Goal: Information Seeking & Learning: Learn about a topic

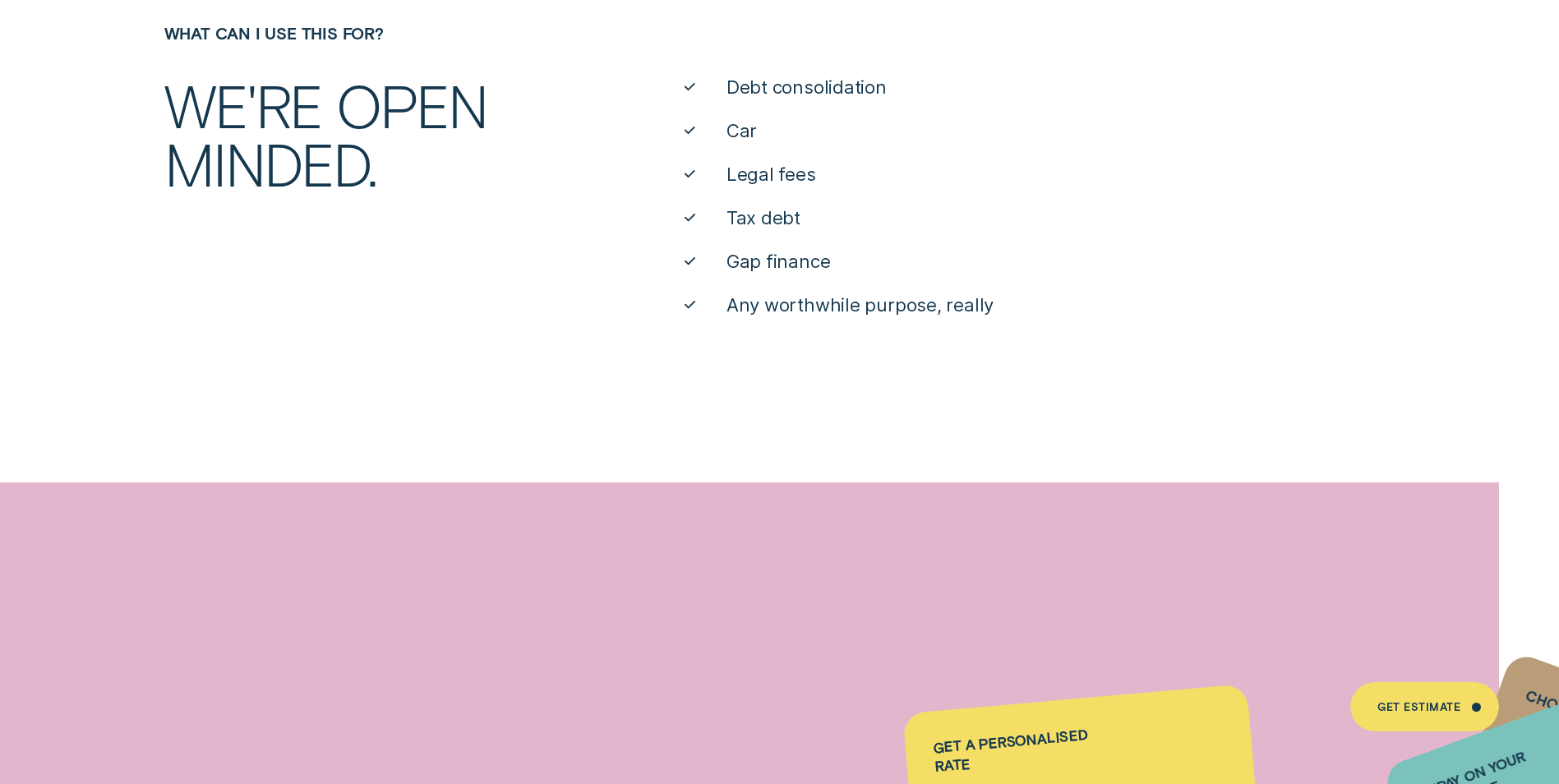
scroll to position [959, 0]
click at [773, 86] on span "Debt consolidation" at bounding box center [807, 87] width 161 height 25
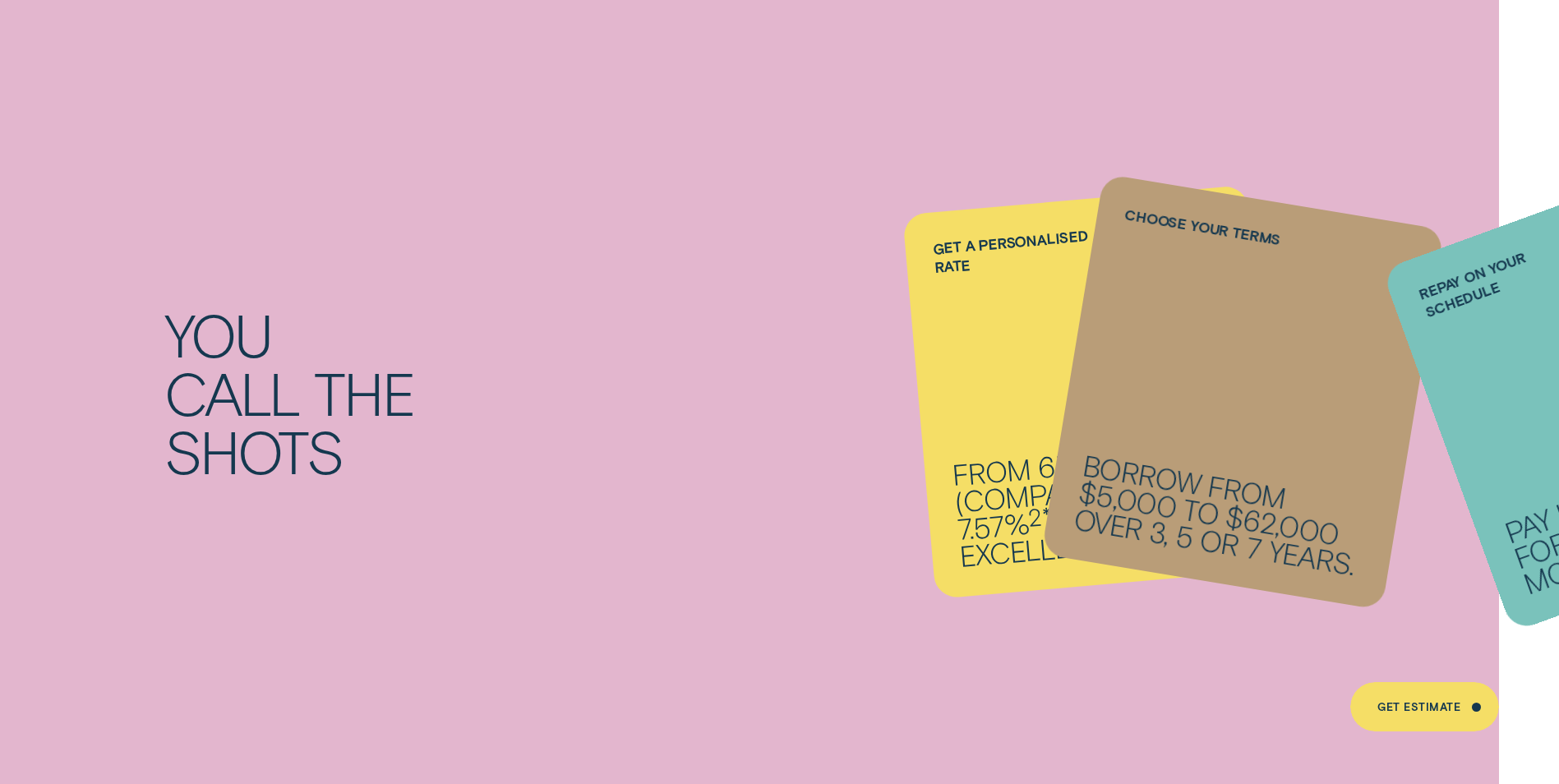
scroll to position [1890, 0]
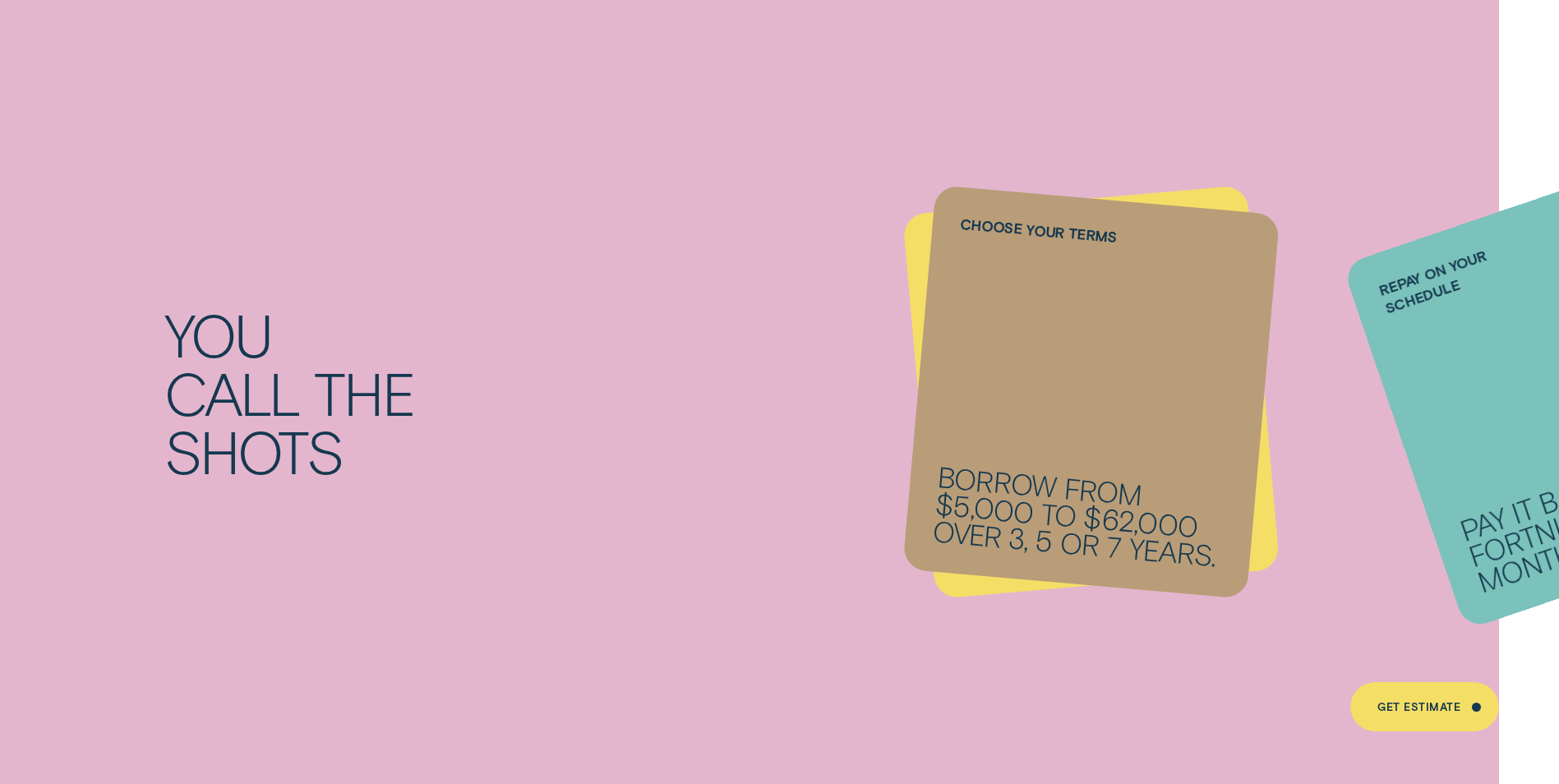
click at [921, 249] on li "Repay on your schedule Pay it back weekly, fortnightly or monthly." at bounding box center [1091, 392] width 345 height 385
click at [1412, 286] on label "Repay on your schedule" at bounding box center [1459, 275] width 163 height 88
drag, startPoint x: 1412, startPoint y: 286, endPoint x: 1337, endPoint y: 332, distance: 88.0
click at [1436, 314] on div "Repay on your schedule Pay it back weekly, fortnightly or monthly." at bounding box center [1569, 392] width 452 height 476
drag, startPoint x: 760, startPoint y: 481, endPoint x: 758, endPoint y: 466, distance: 15.1
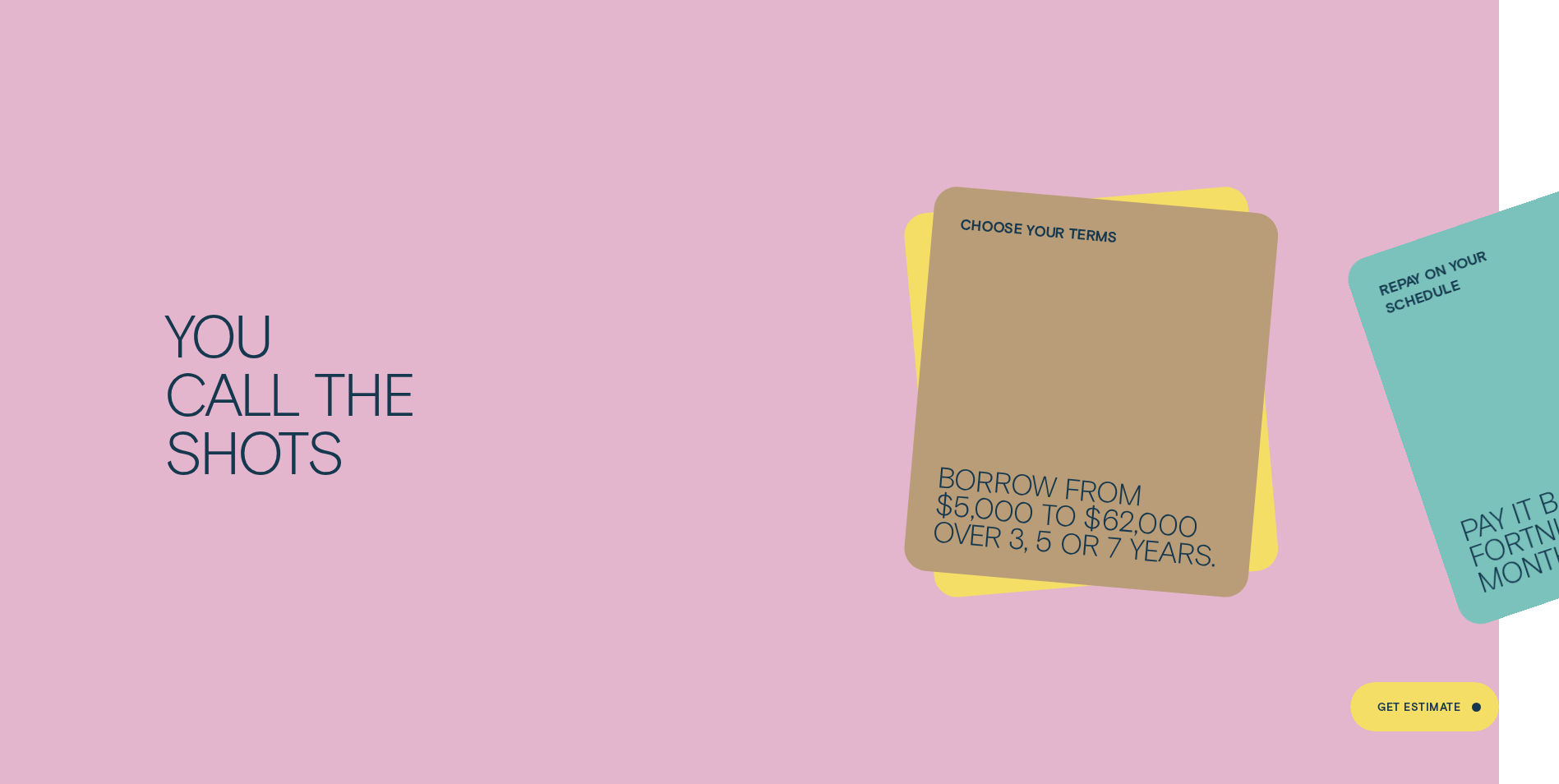
click at [759, 481] on div "You call the shots Get a personalised rate From 6.74% p.a. 1 ( Comparison 7.57%…" at bounding box center [779, 392] width 1559 height 818
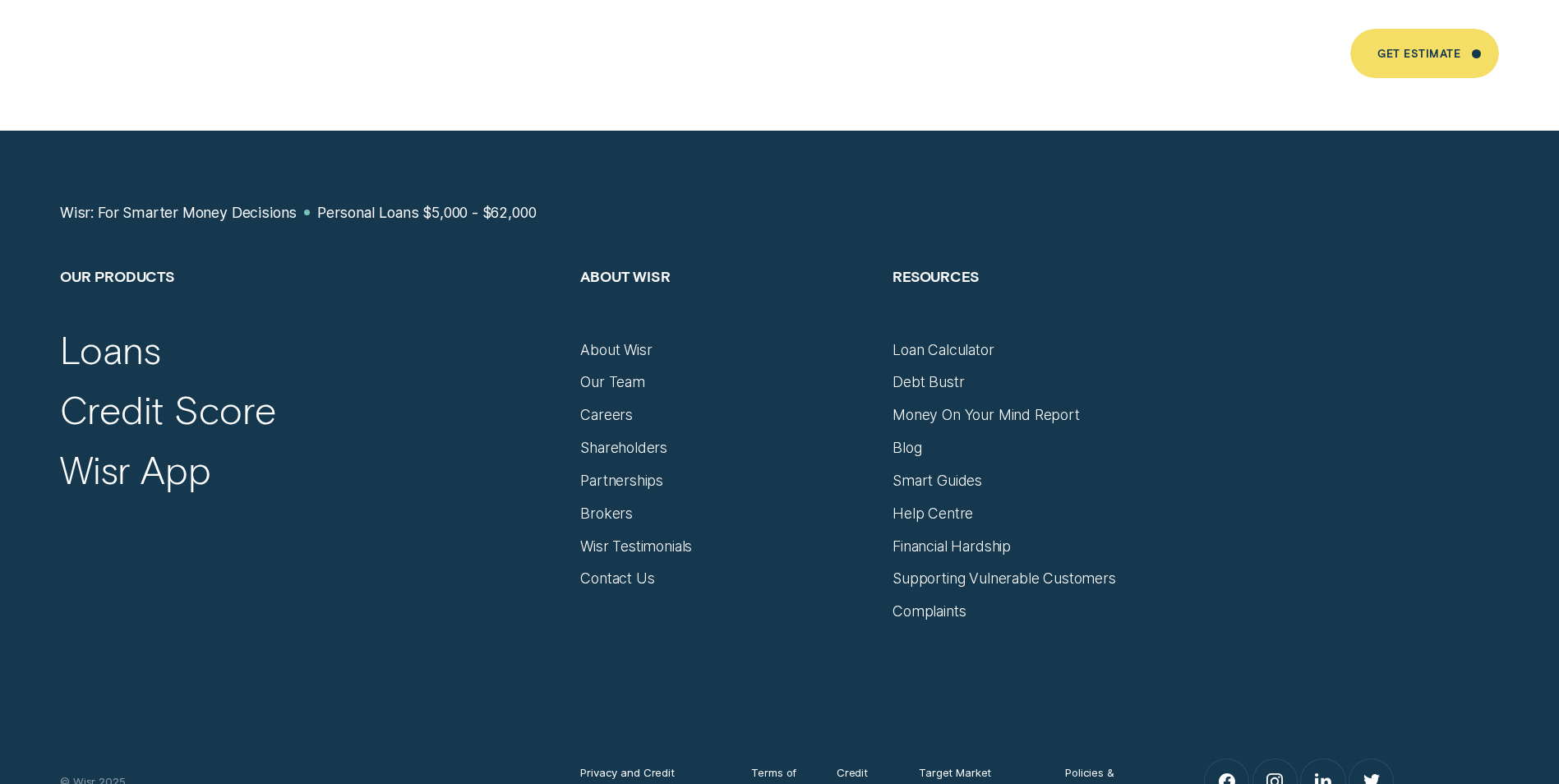
scroll to position [11174, 0]
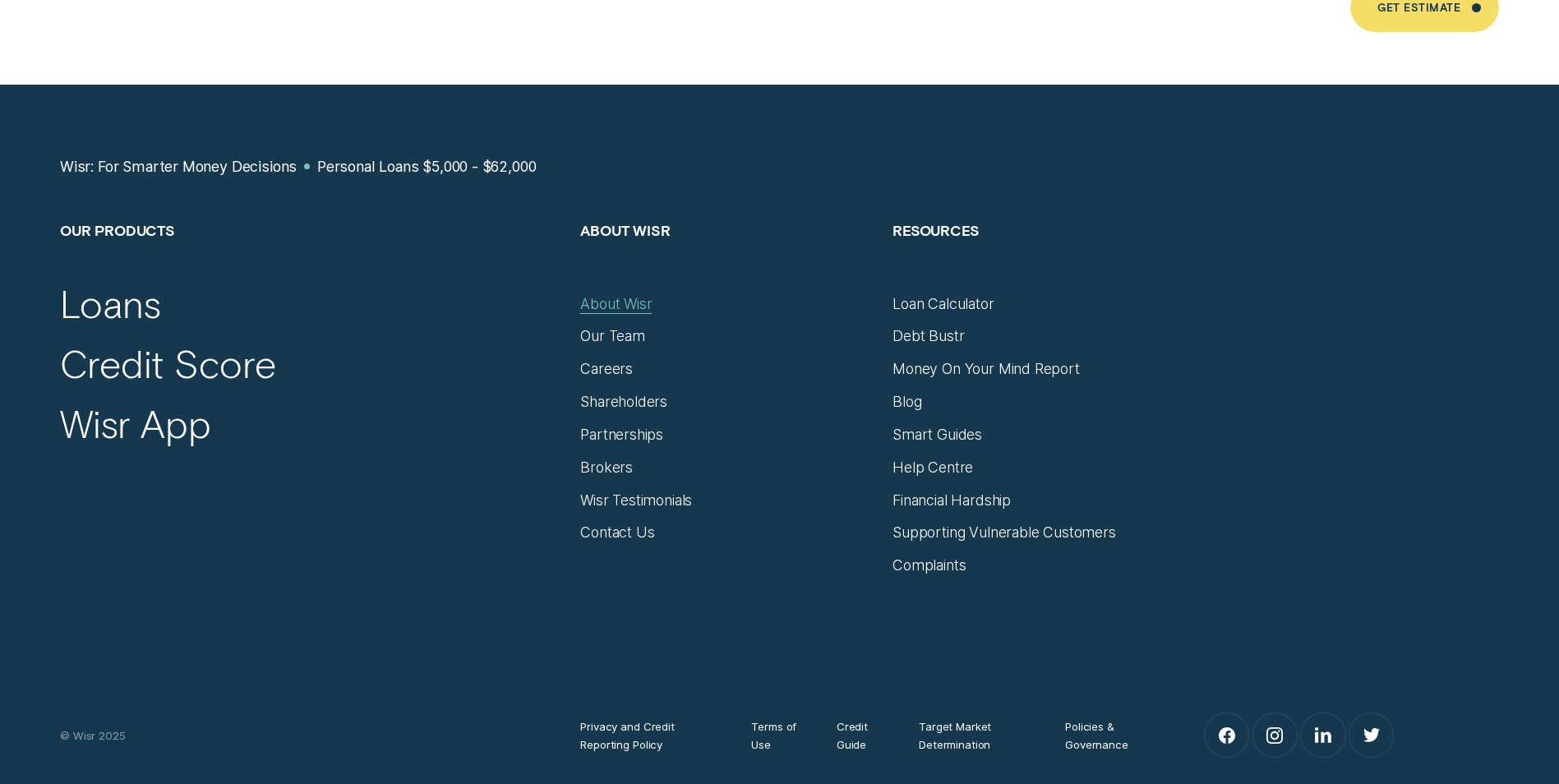
click at [625, 295] on div "About Wisr" at bounding box center [616, 303] width 71 height 18
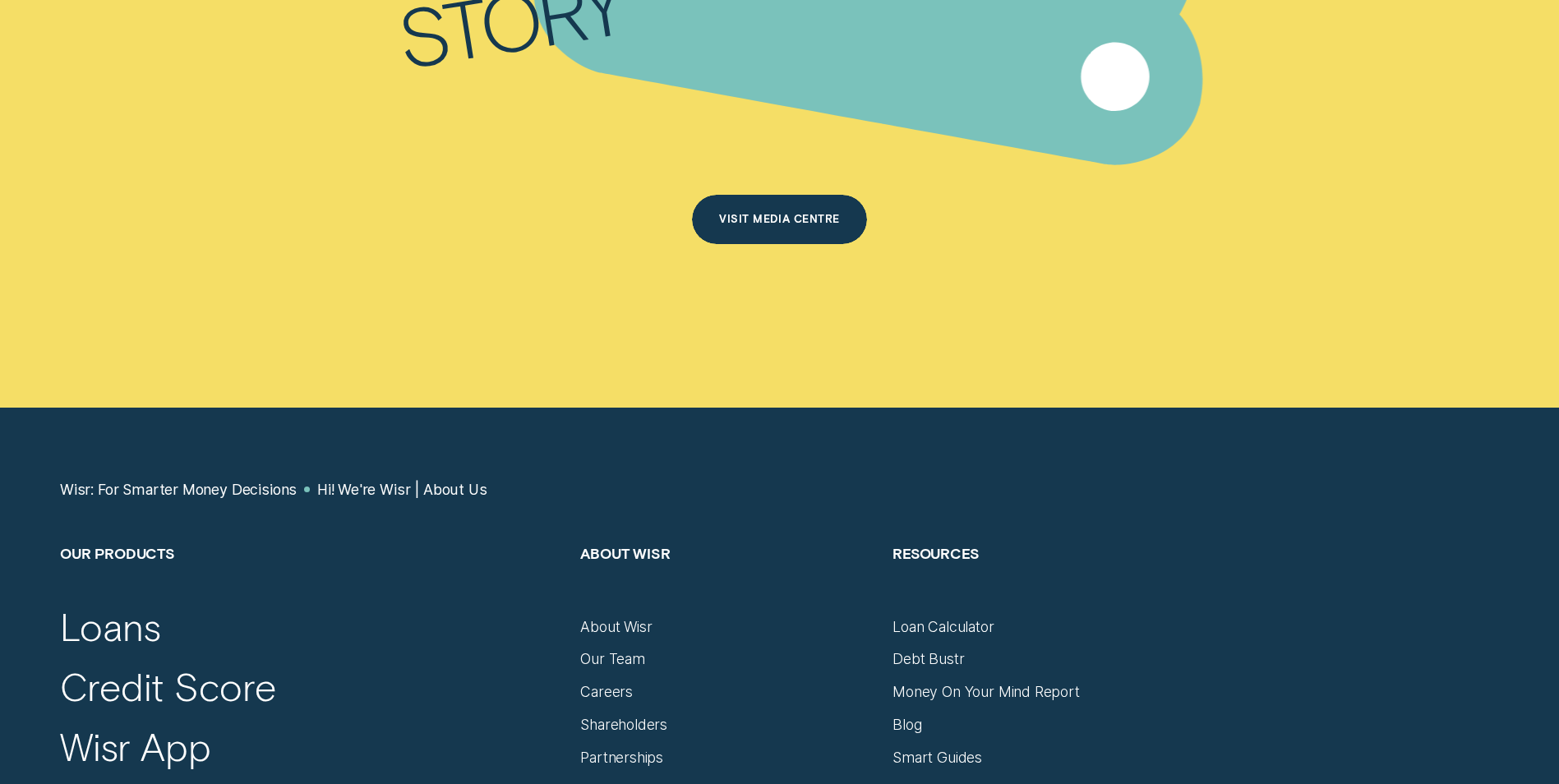
scroll to position [10697, 0]
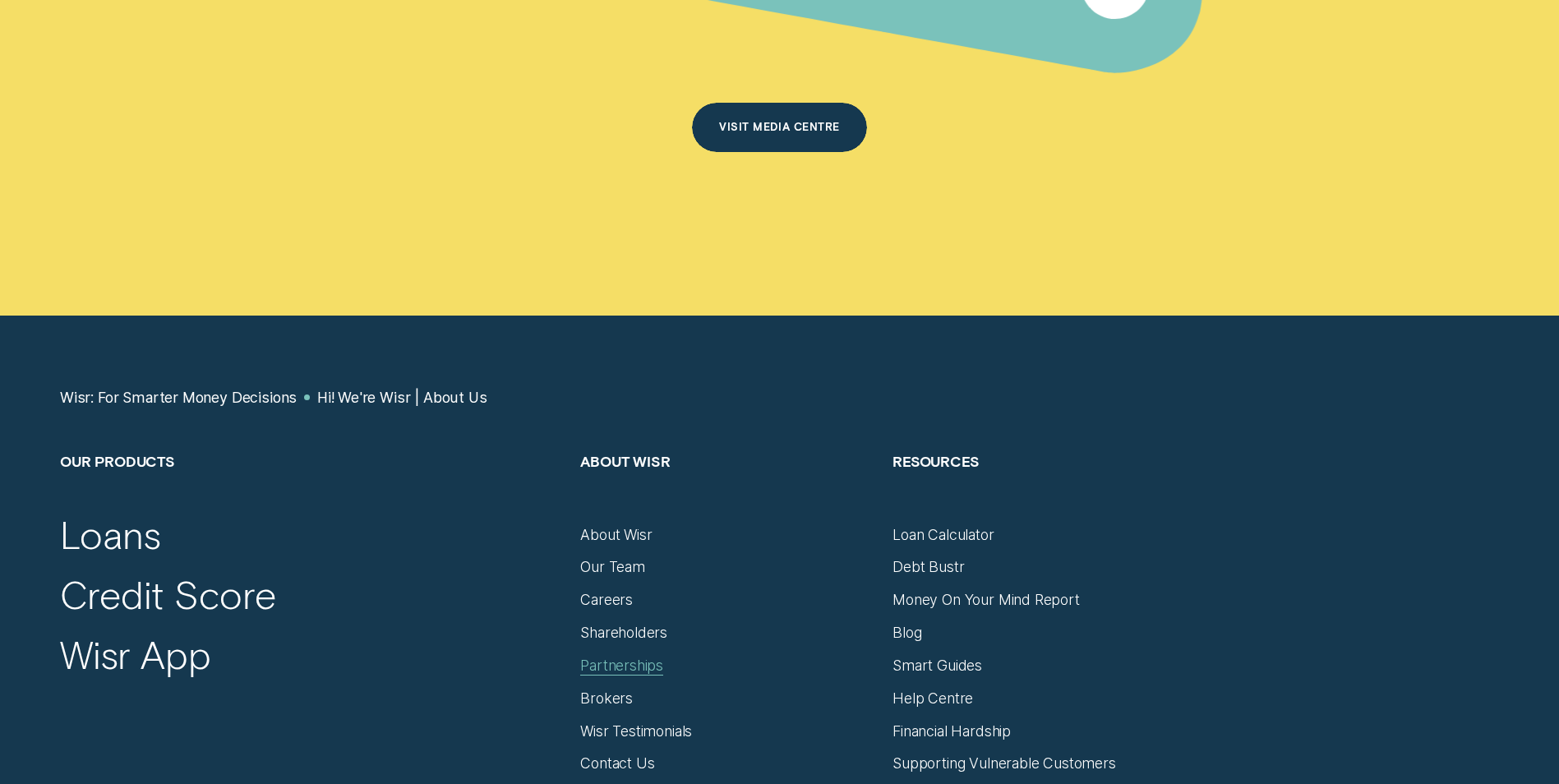
click at [617, 656] on div "Partnerships" at bounding box center [622, 665] width 83 height 18
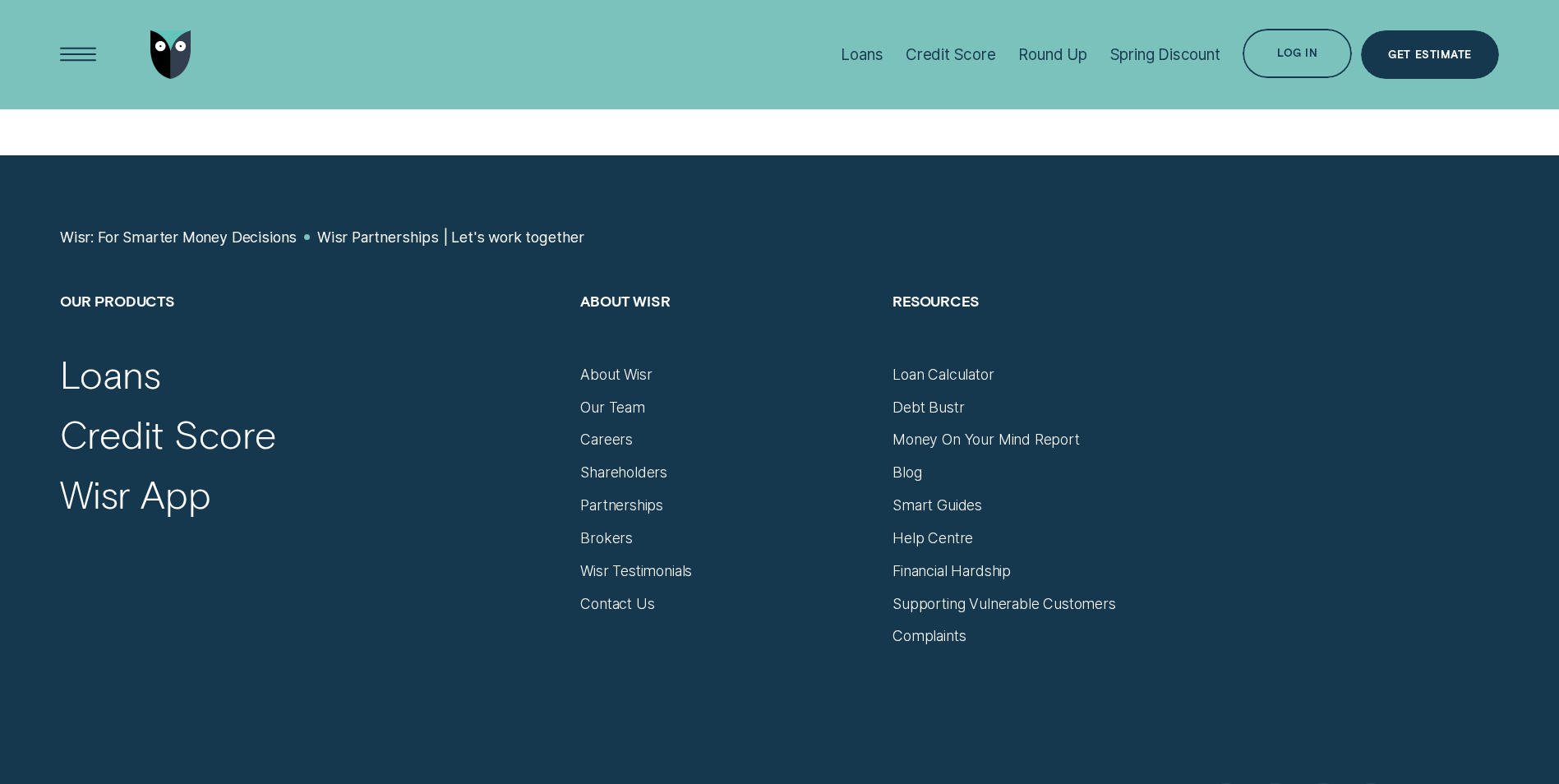
scroll to position [5892, 0]
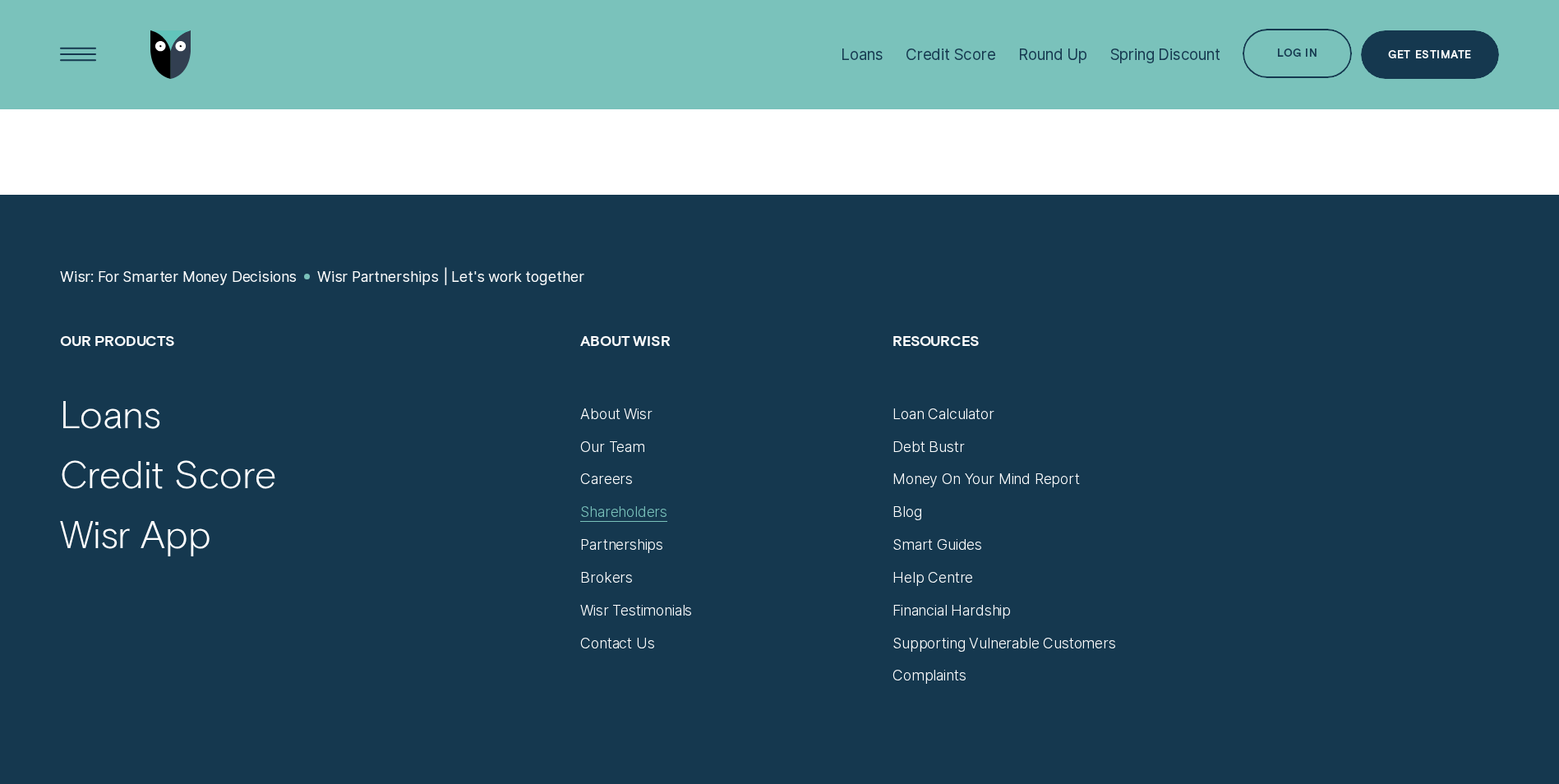
click at [627, 516] on div "Shareholders" at bounding box center [624, 511] width 87 height 18
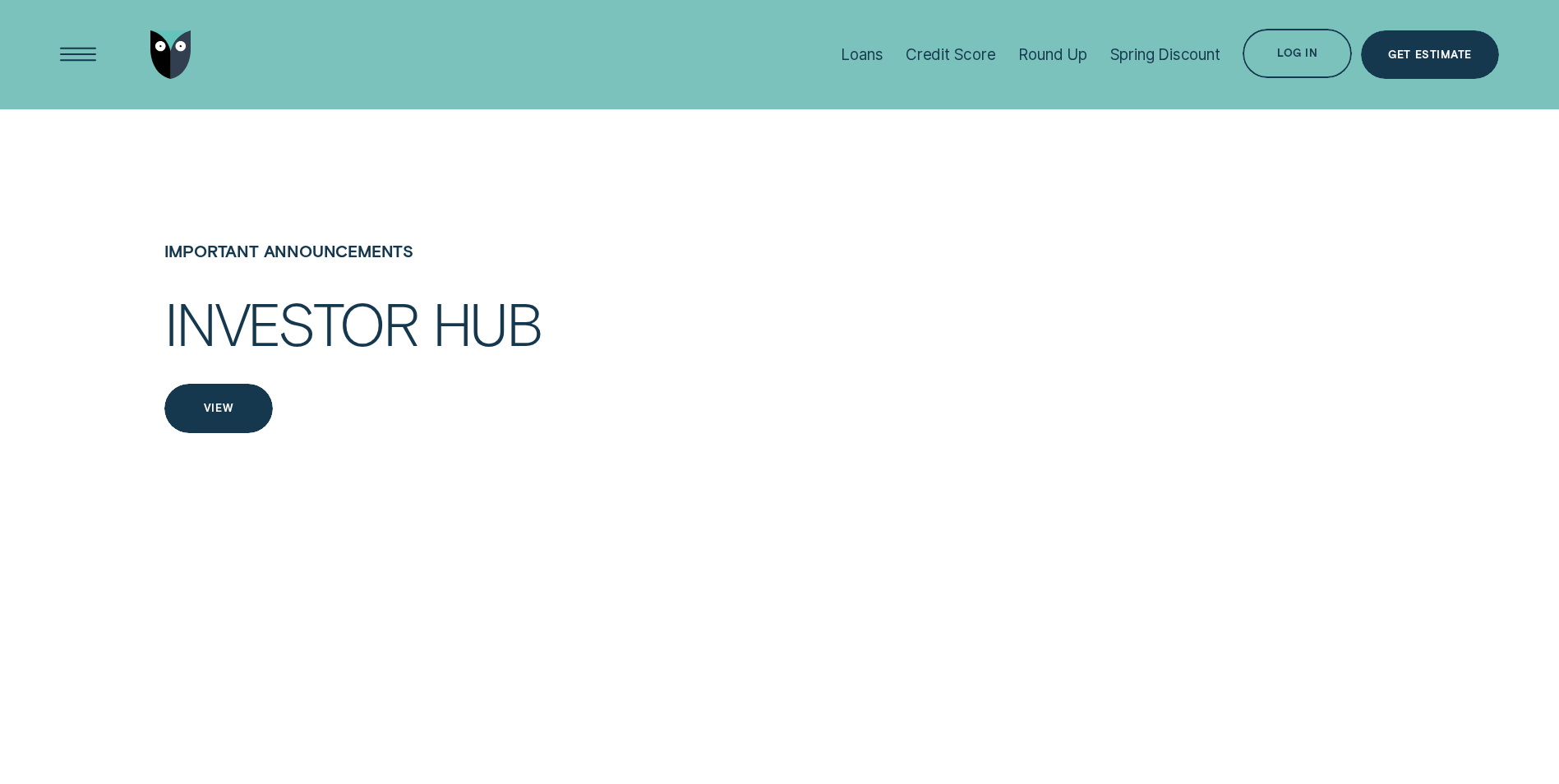
scroll to position [3217, 0]
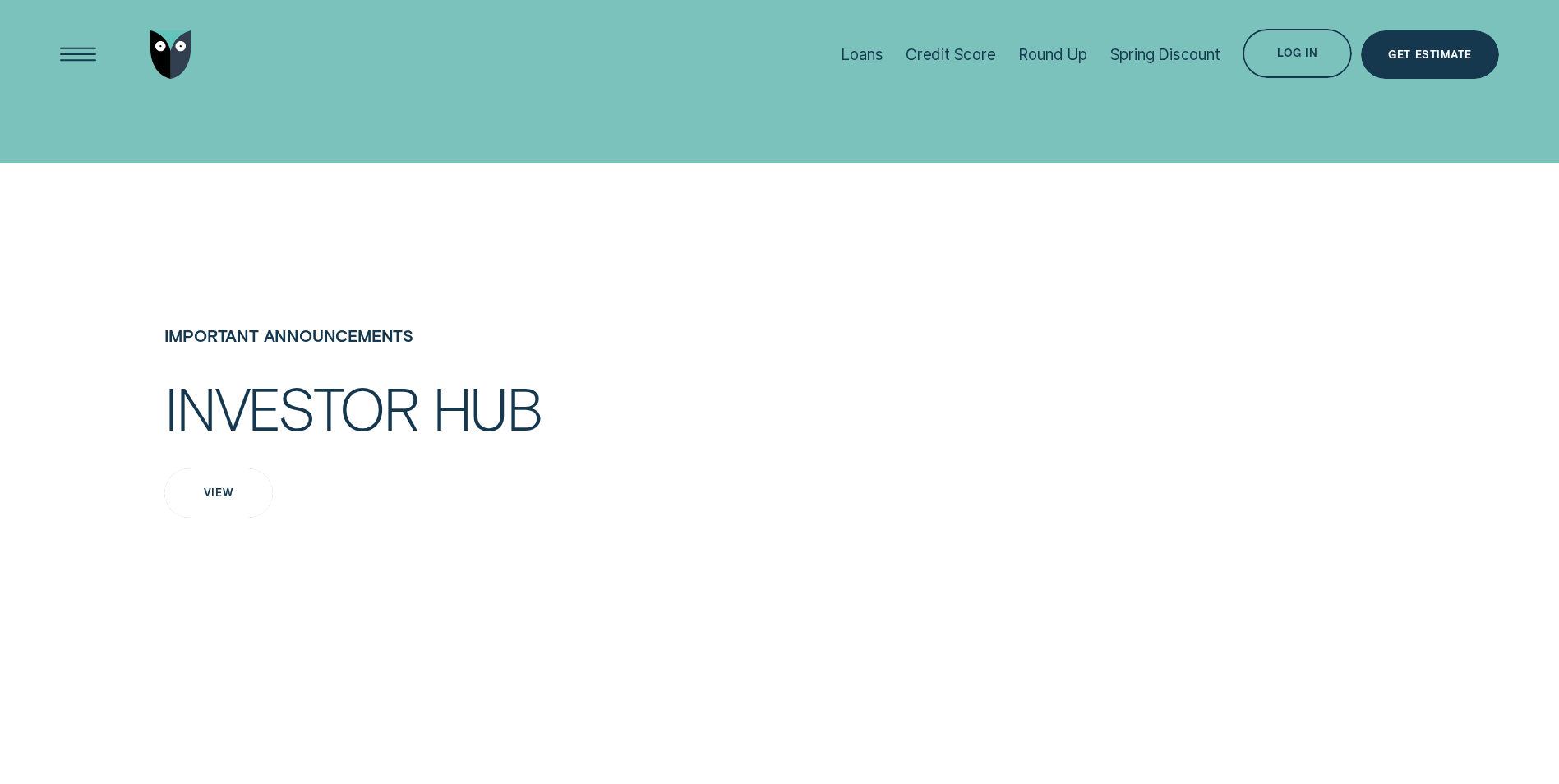
click at [222, 498] on div "View" at bounding box center [219, 492] width 30 height 10
